Goal: Information Seeking & Learning: Check status

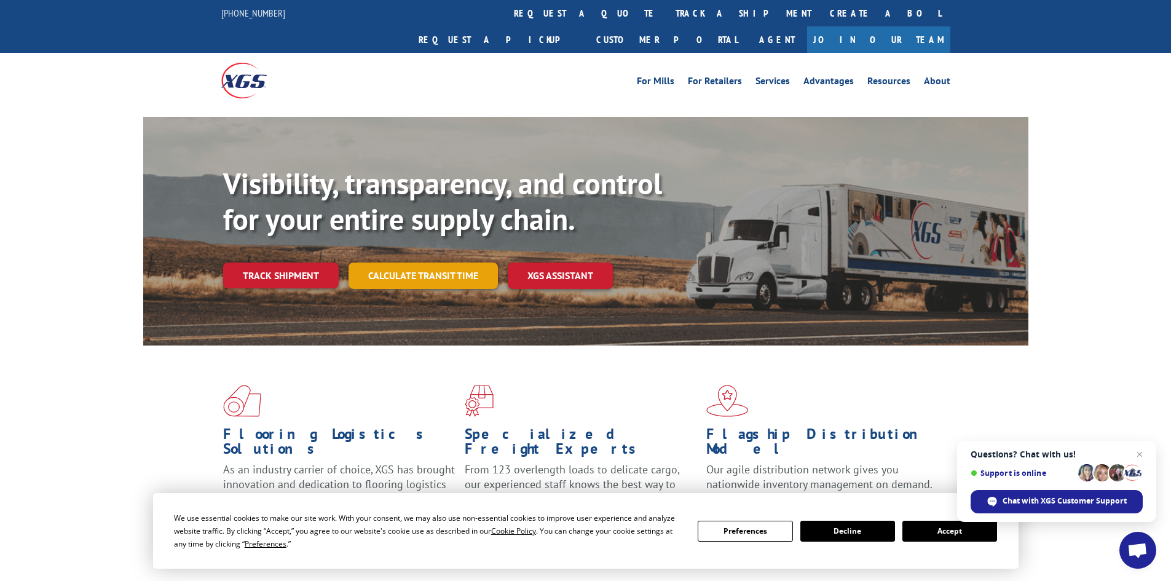
click at [444, 262] on link "Calculate transit time" at bounding box center [422, 275] width 149 height 26
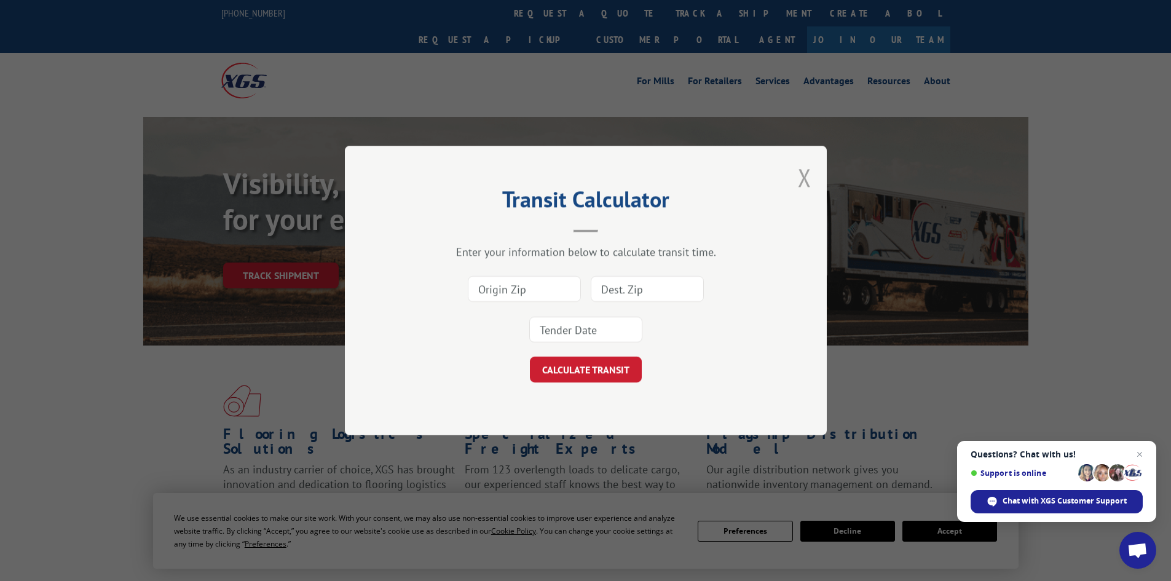
click at [803, 177] on button "Close modal" at bounding box center [805, 177] width 14 height 33
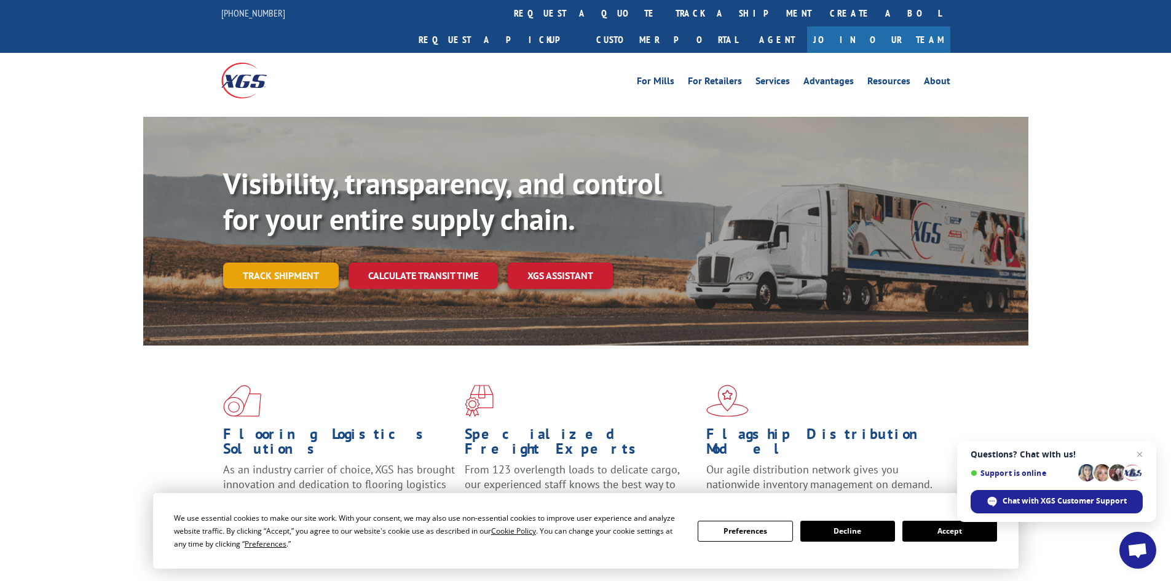
drag, startPoint x: 288, startPoint y: 256, endPoint x: 308, endPoint y: 267, distance: 23.4
click at [288, 262] on link "Track shipment" at bounding box center [281, 275] width 116 height 26
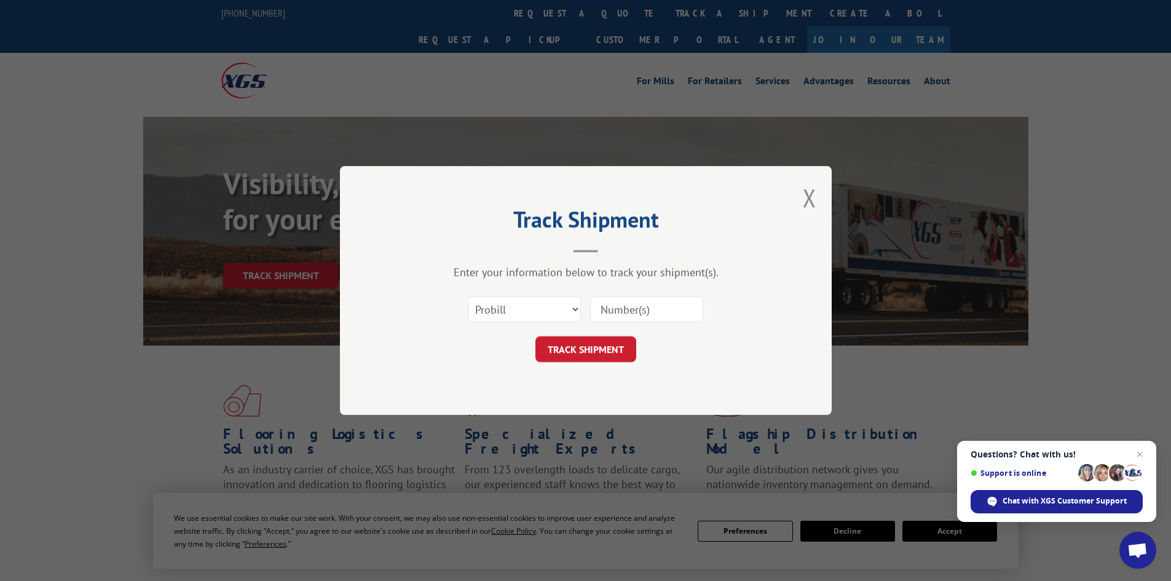
click at [634, 312] on input at bounding box center [646, 309] width 113 height 26
type input "2847005"
click at [543, 316] on select "Select category... Probill BOL PO" at bounding box center [524, 309] width 113 height 26
select select "bol"
click at [468, 296] on select "Select category... Probill BOL PO" at bounding box center [524, 309] width 113 height 26
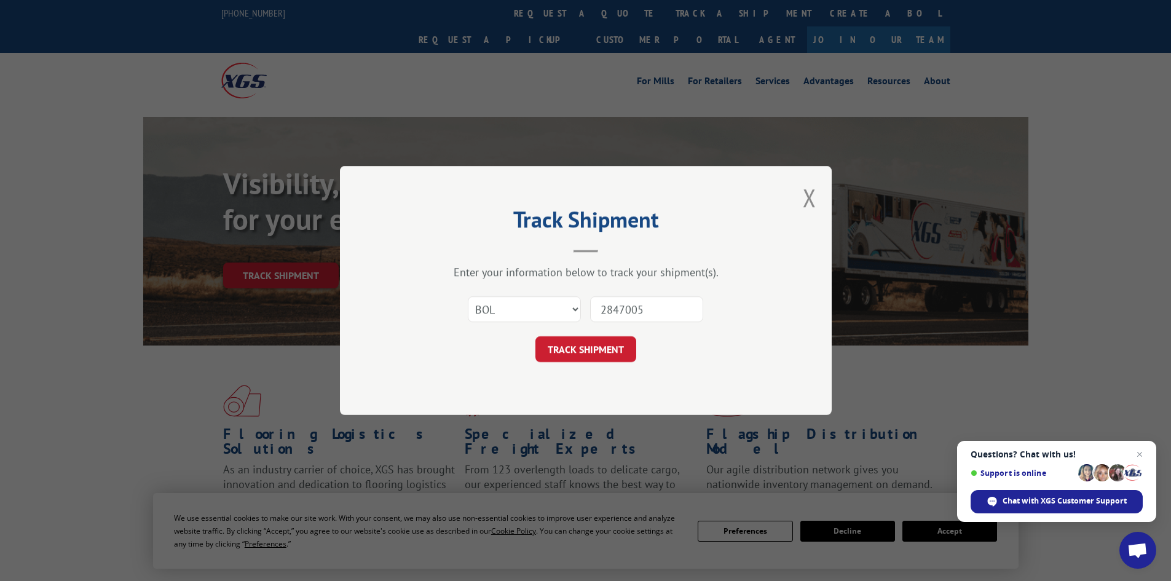
click at [583, 350] on button "TRACK SHIPMENT" at bounding box center [585, 349] width 101 height 26
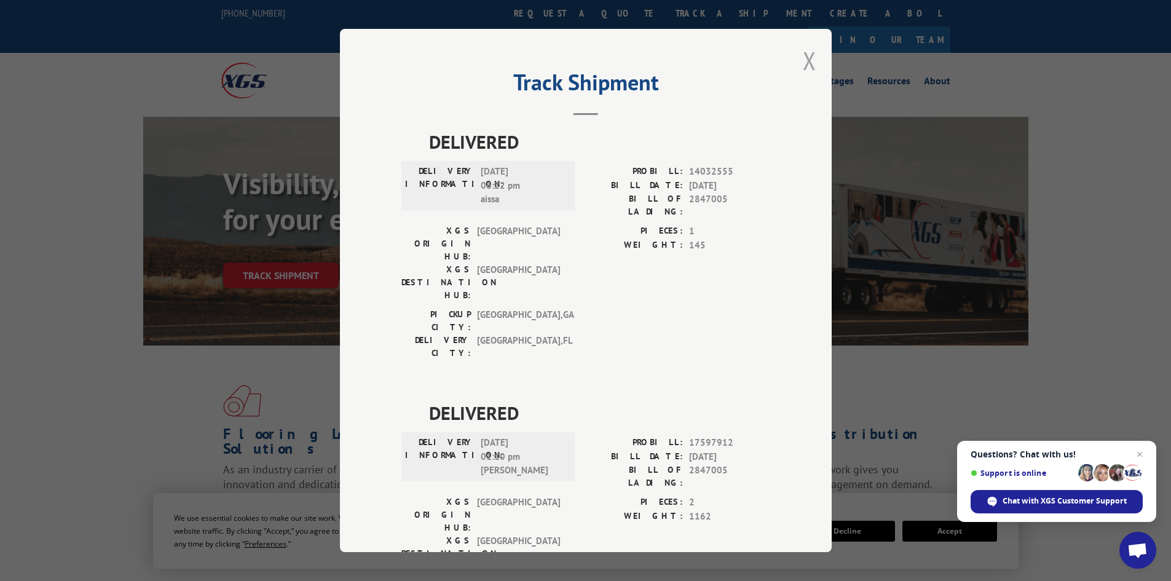
click at [807, 67] on button "Close modal" at bounding box center [810, 60] width 14 height 33
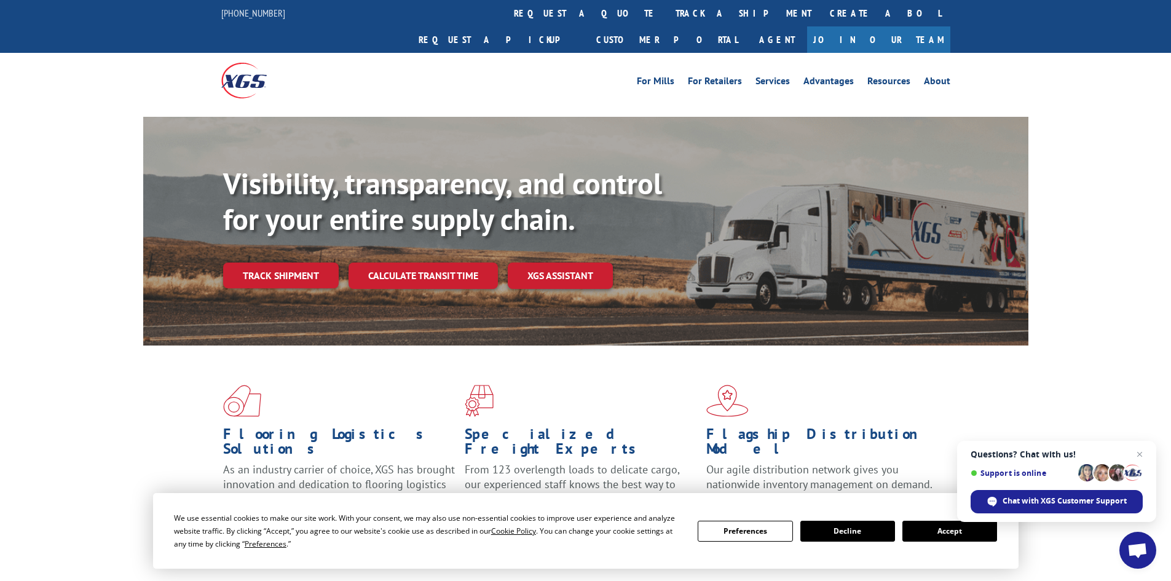
click at [666, 17] on link "track a shipment" at bounding box center [743, 13] width 154 height 26
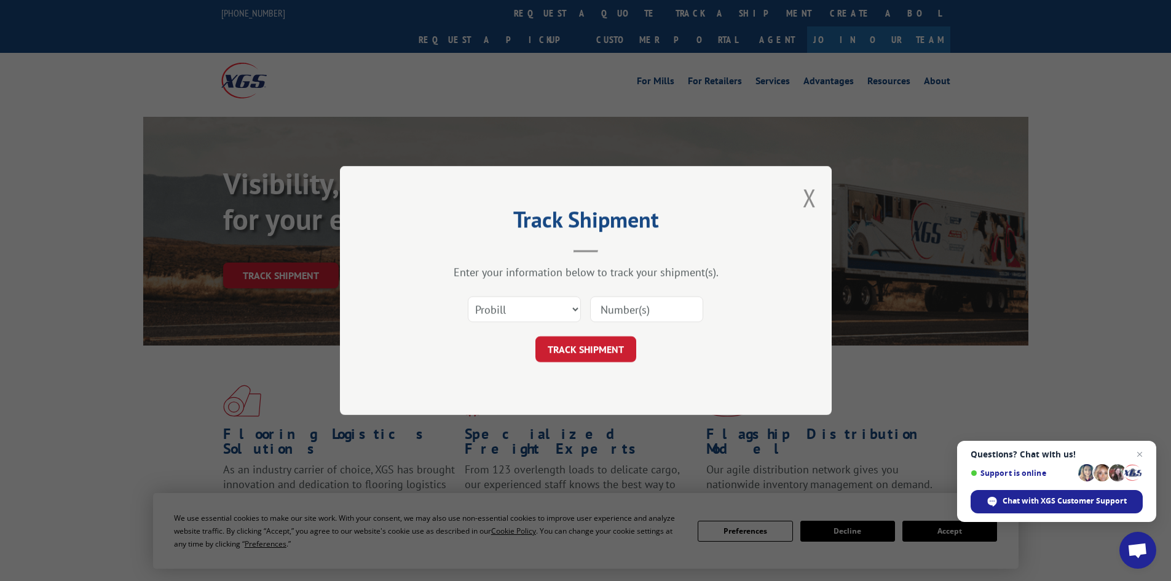
paste input "2850363"
type input "2850363"
click at [545, 304] on select "Select category... Probill BOL PO" at bounding box center [524, 309] width 113 height 26
select select "bol"
click at [468, 296] on select "Select category... Probill BOL PO" at bounding box center [524, 309] width 113 height 26
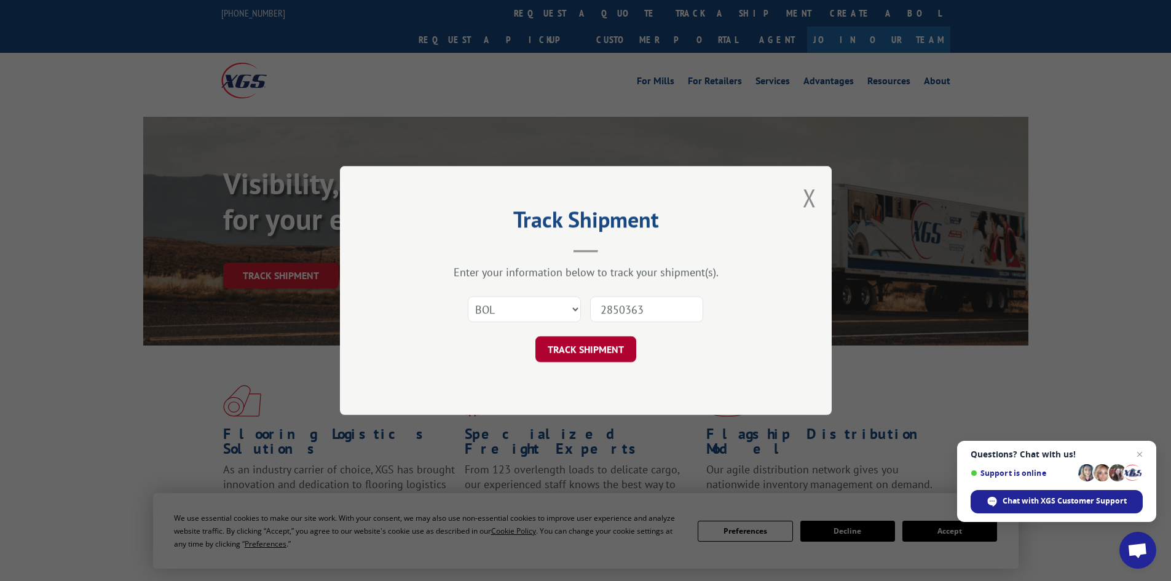
click at [561, 346] on button "TRACK SHIPMENT" at bounding box center [585, 349] width 101 height 26
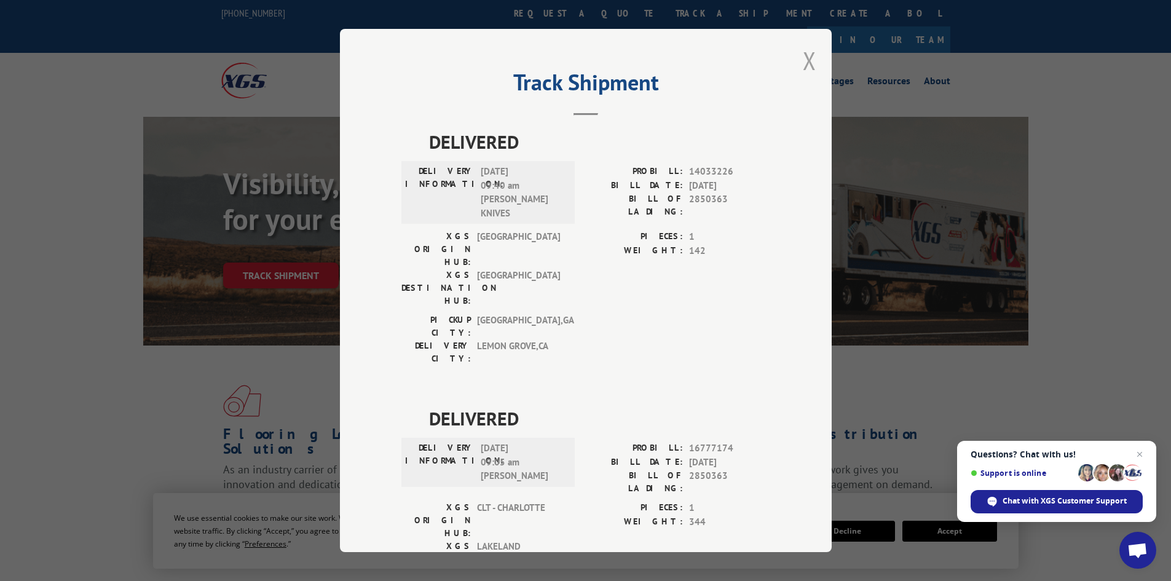
click at [803, 65] on button "Close modal" at bounding box center [810, 60] width 14 height 33
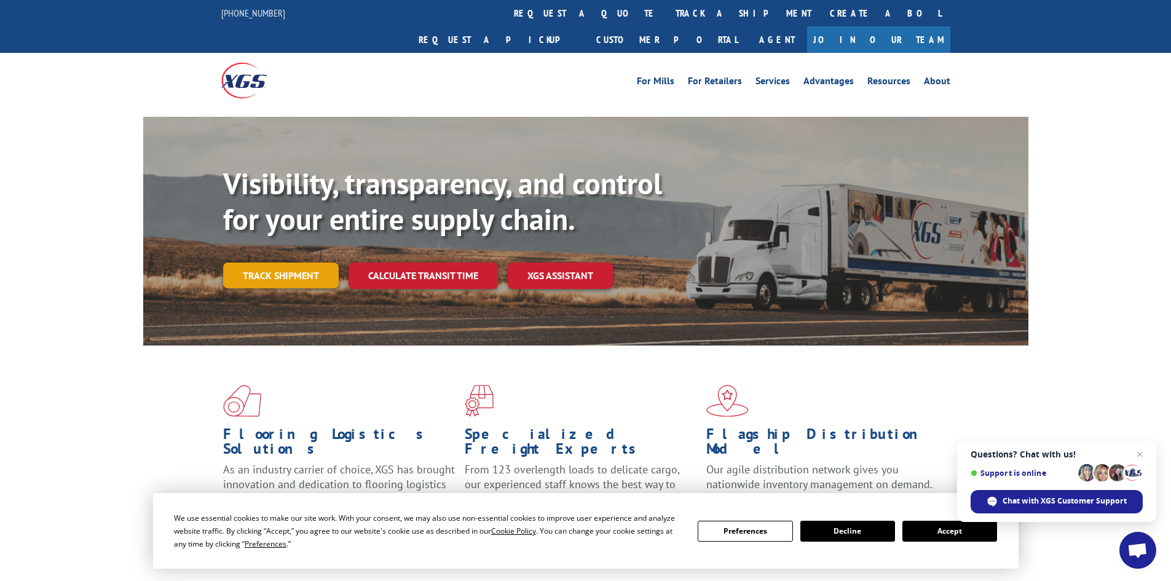
click at [299, 262] on link "Track shipment" at bounding box center [281, 275] width 116 height 26
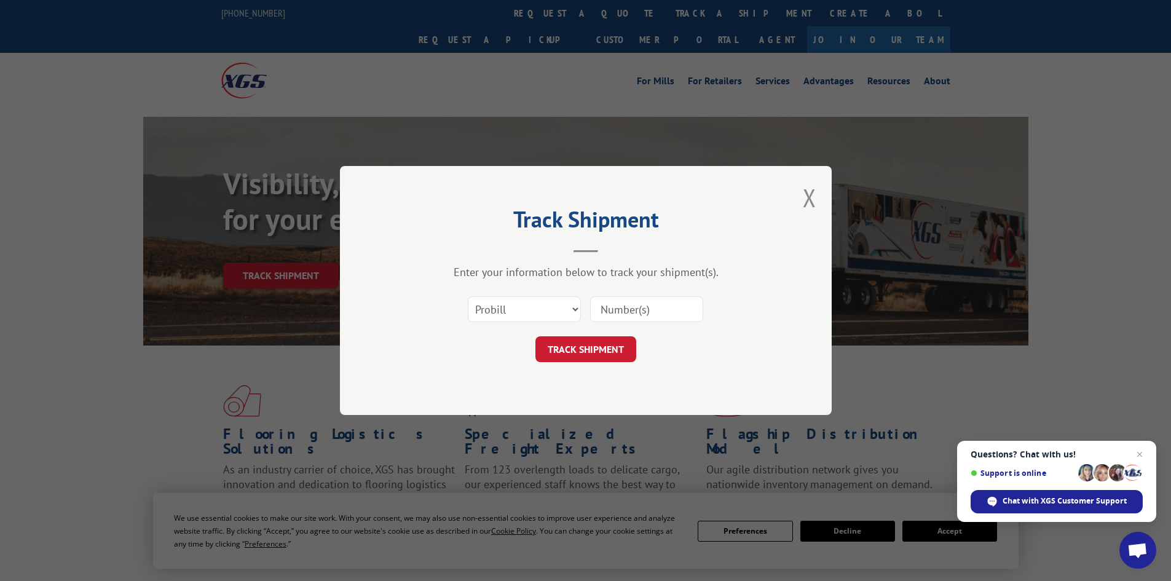
click at [629, 312] on input at bounding box center [646, 309] width 113 height 26
type input "2850362"
click at [509, 306] on select "Select category... Probill BOL PO" at bounding box center [524, 309] width 113 height 26
select select "bol"
click at [468, 296] on select "Select category... Probill BOL PO" at bounding box center [524, 309] width 113 height 26
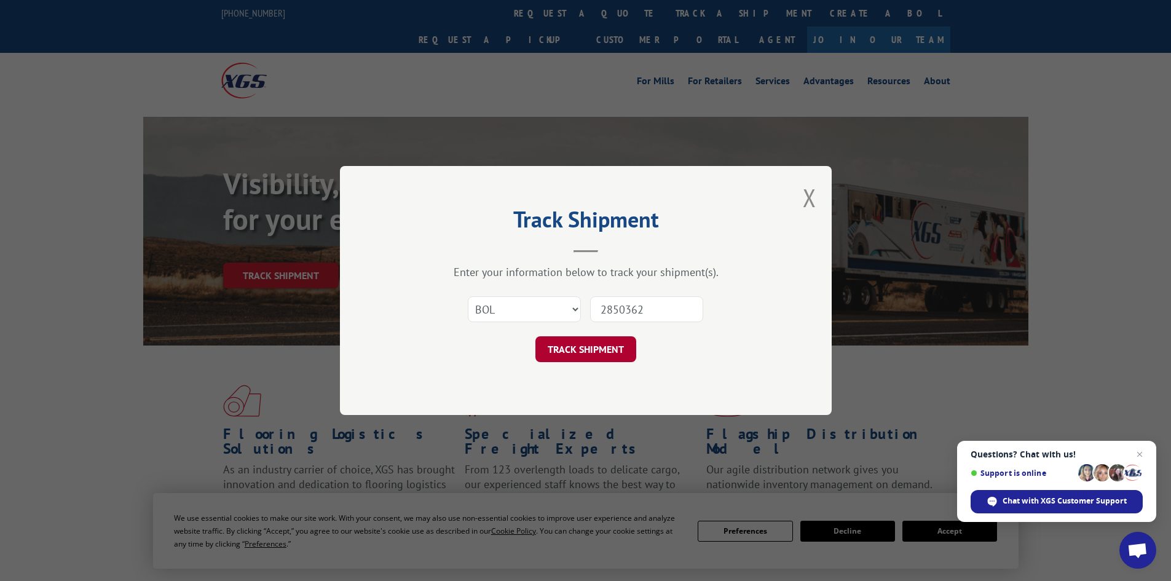
click at [553, 347] on button "TRACK SHIPMENT" at bounding box center [585, 349] width 101 height 26
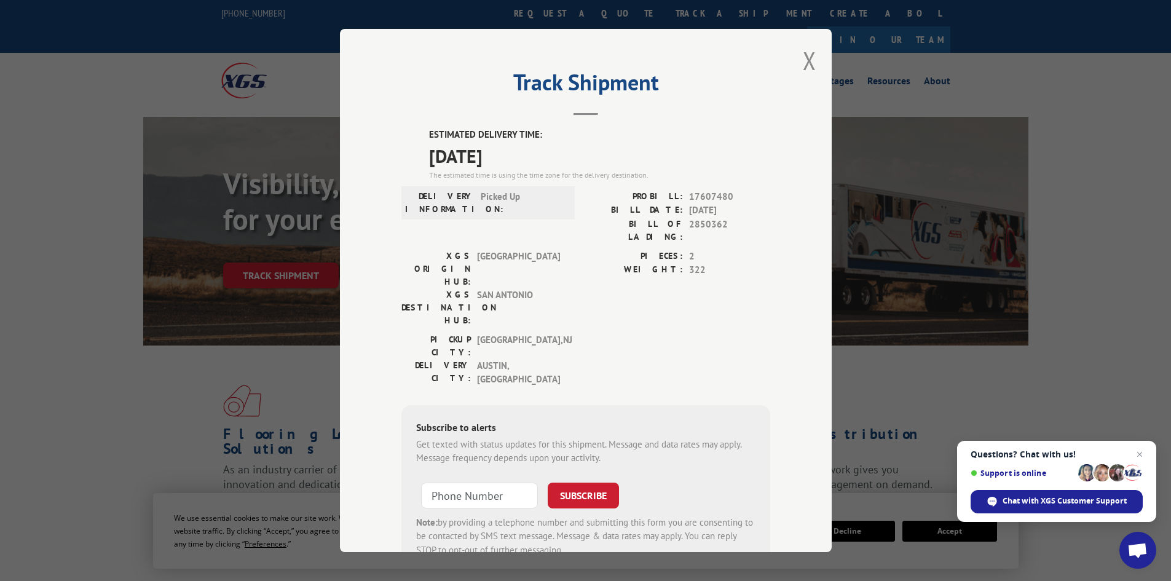
click at [803, 68] on button "Close modal" at bounding box center [810, 60] width 14 height 33
